Goal: Use online tool/utility: Utilize a website feature to perform a specific function

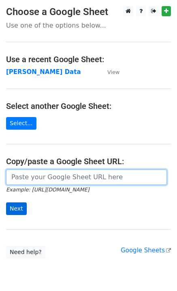
drag, startPoint x: 22, startPoint y: 173, endPoint x: 19, endPoint y: 207, distance: 33.4
click at [22, 173] on input "url" at bounding box center [86, 176] width 161 height 15
paste input "[URL][DOMAIN_NAME]"
type input "[URL][DOMAIN_NAME]"
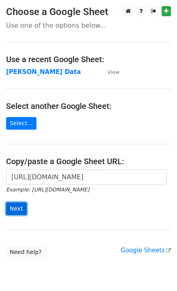
click at [19, 208] on input "Next" at bounding box center [16, 208] width 21 height 13
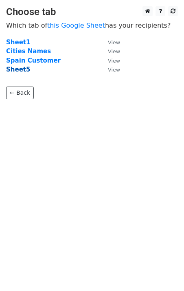
click at [14, 71] on strong "Sheet5" at bounding box center [18, 69] width 24 height 7
